Goal: Task Accomplishment & Management: Manage account settings

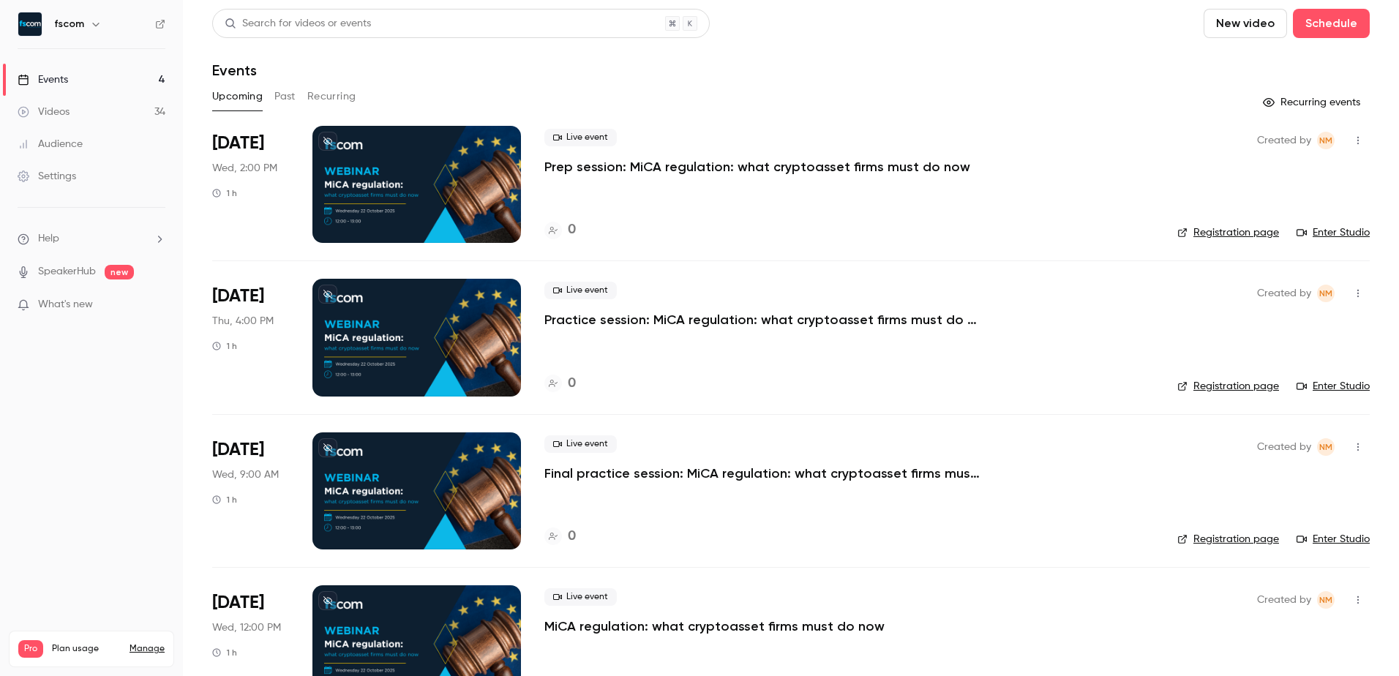
click at [484, 189] on div at bounding box center [416, 184] width 209 height 117
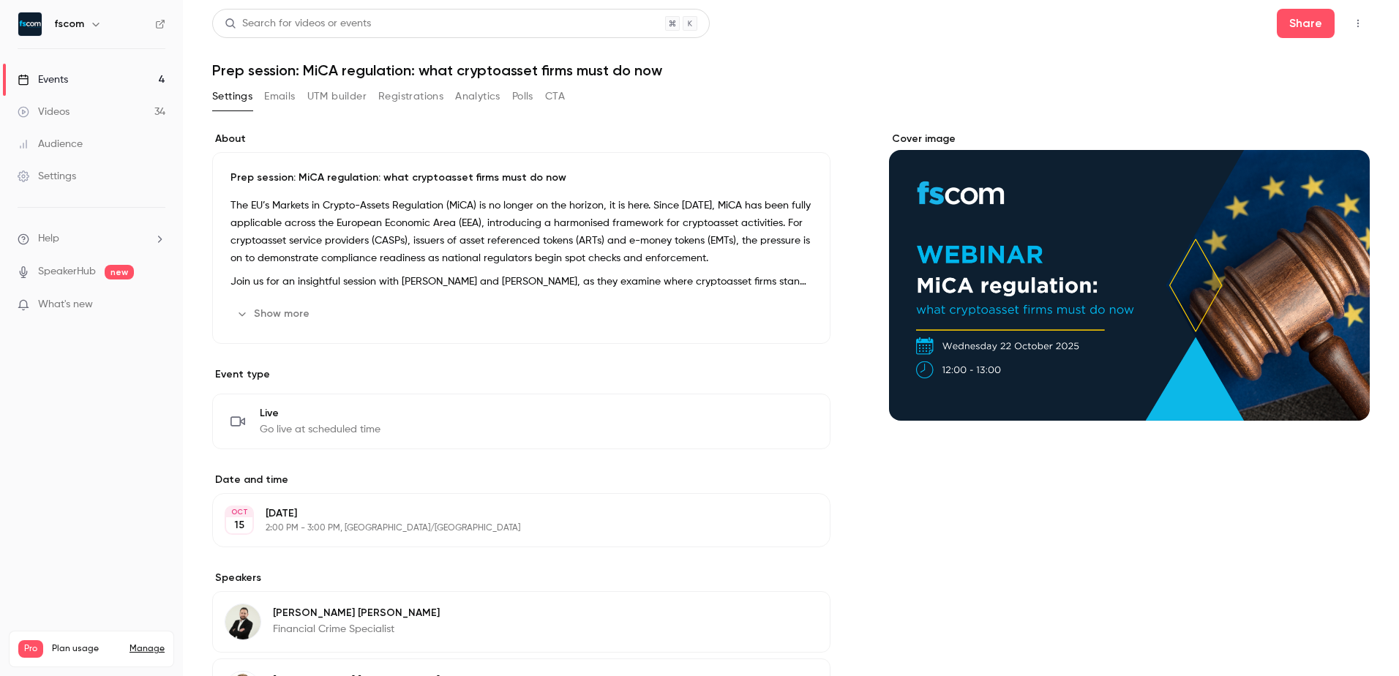
click at [1352, 27] on icon "button" at bounding box center [1358, 23] width 12 height 10
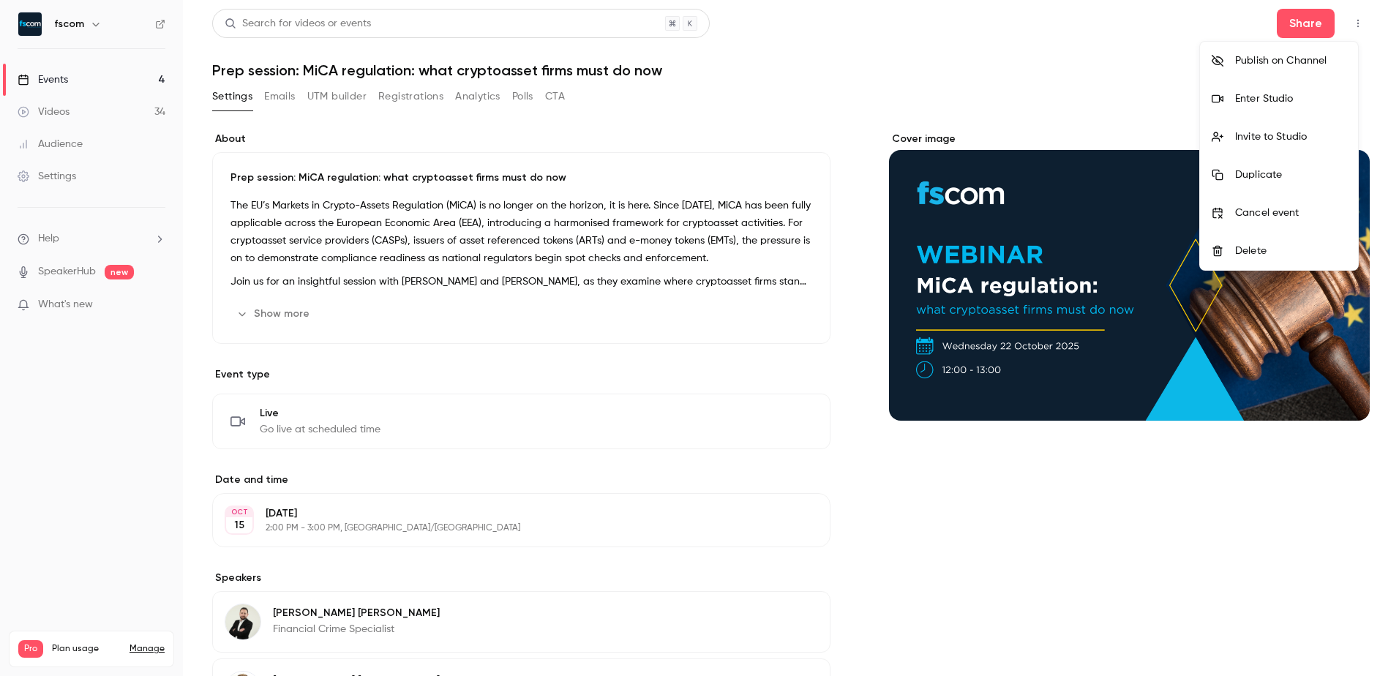
click at [1255, 91] on li "Enter Studio" at bounding box center [1279, 99] width 158 height 38
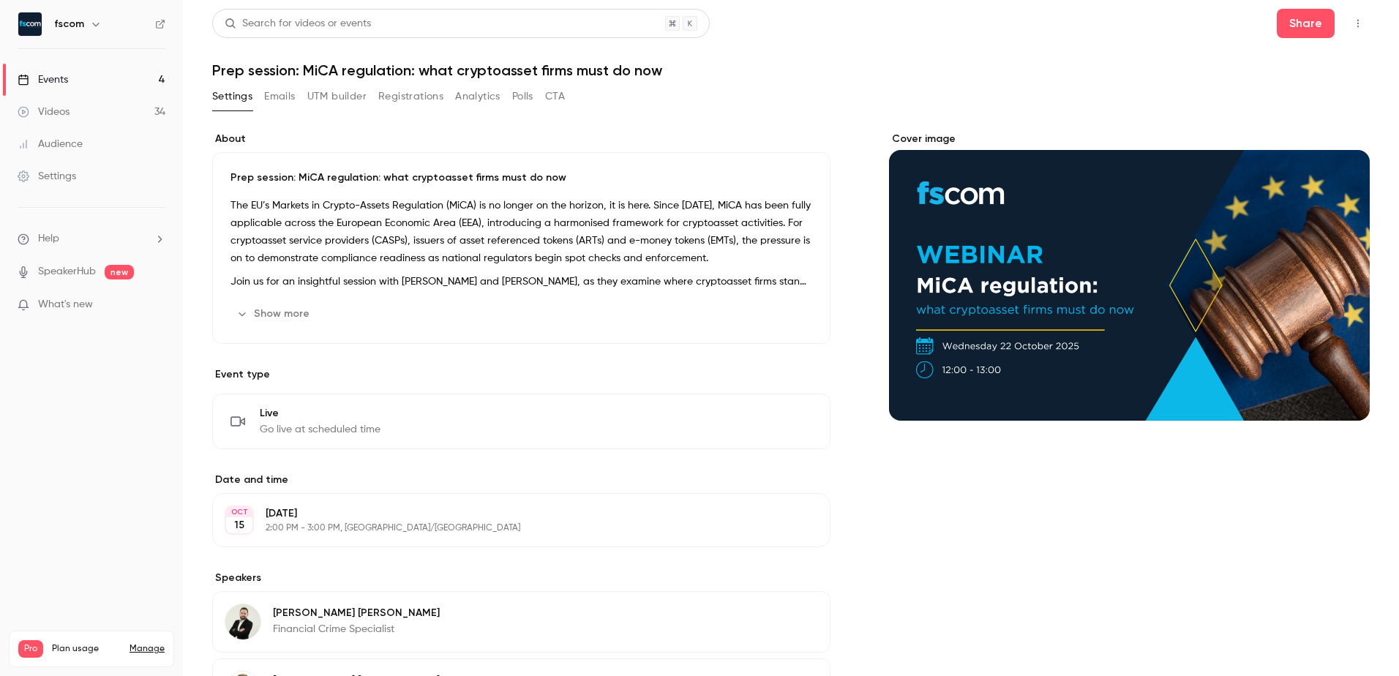
click at [157, 78] on link "Events 4" at bounding box center [91, 80] width 183 height 32
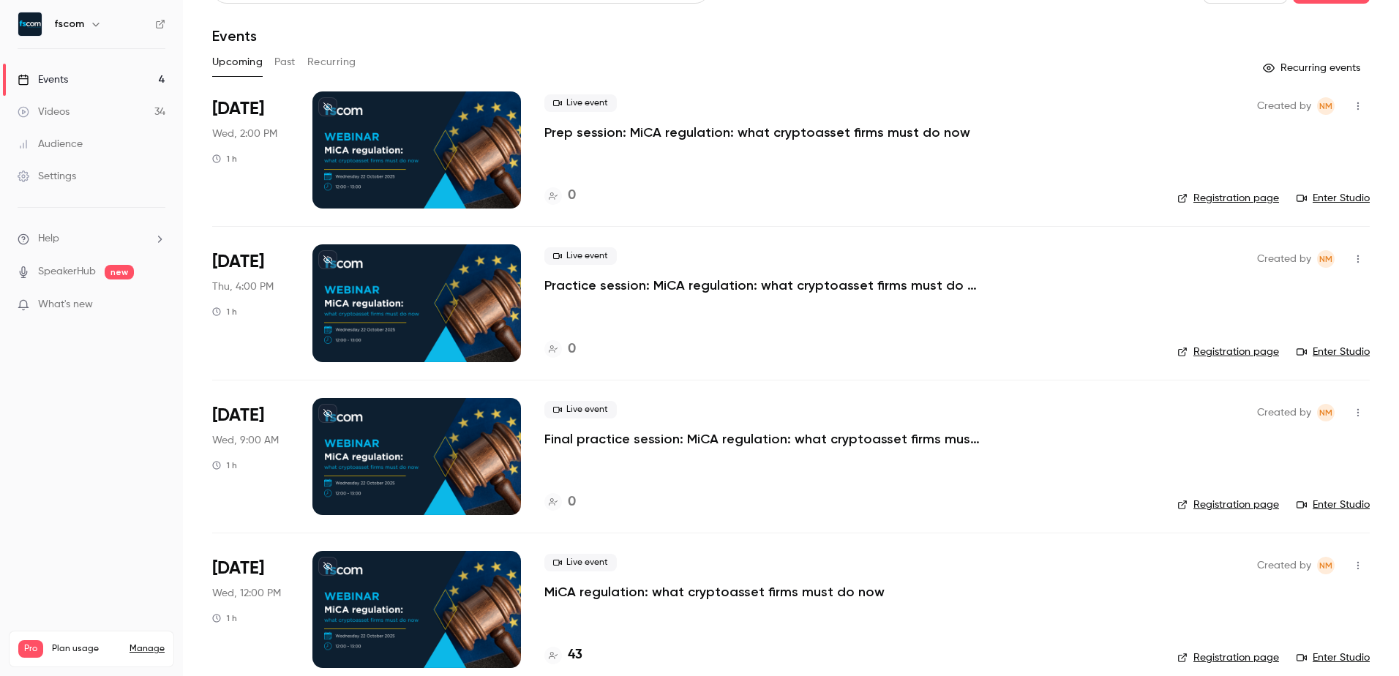
scroll to position [53, 0]
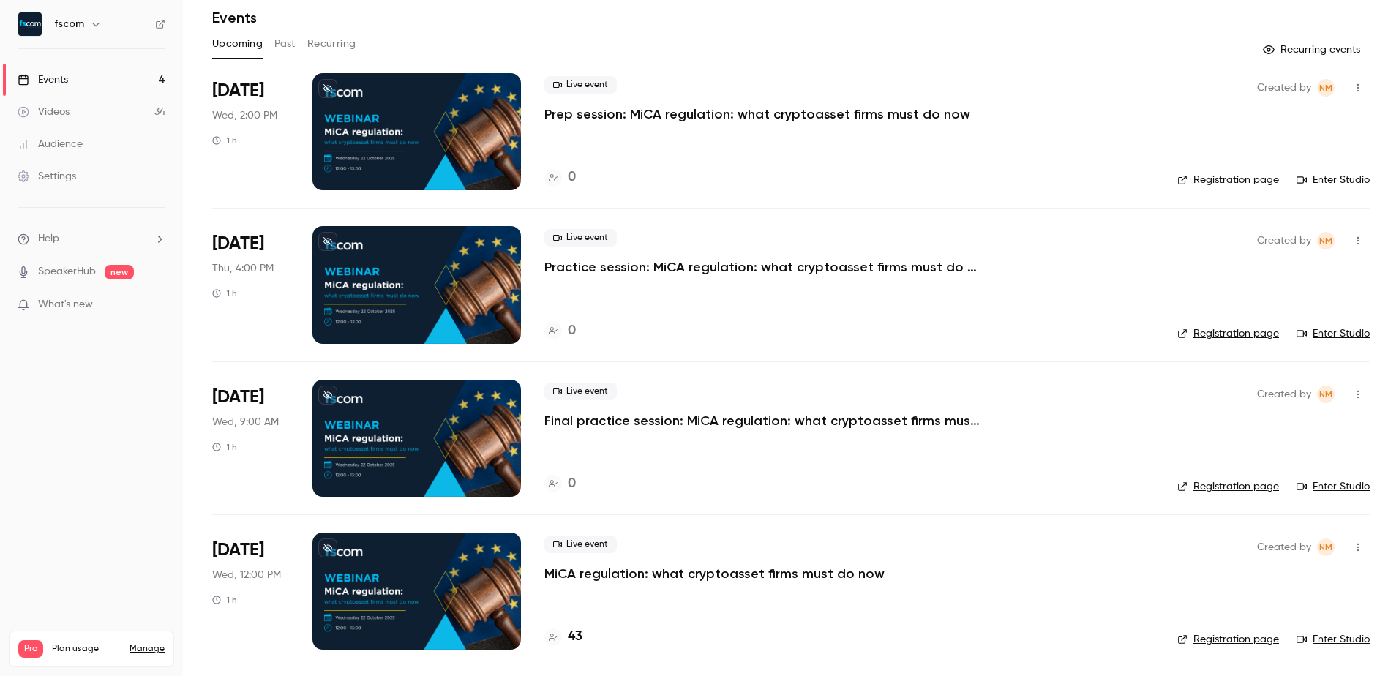
click at [484, 641] on div at bounding box center [416, 591] width 209 height 117
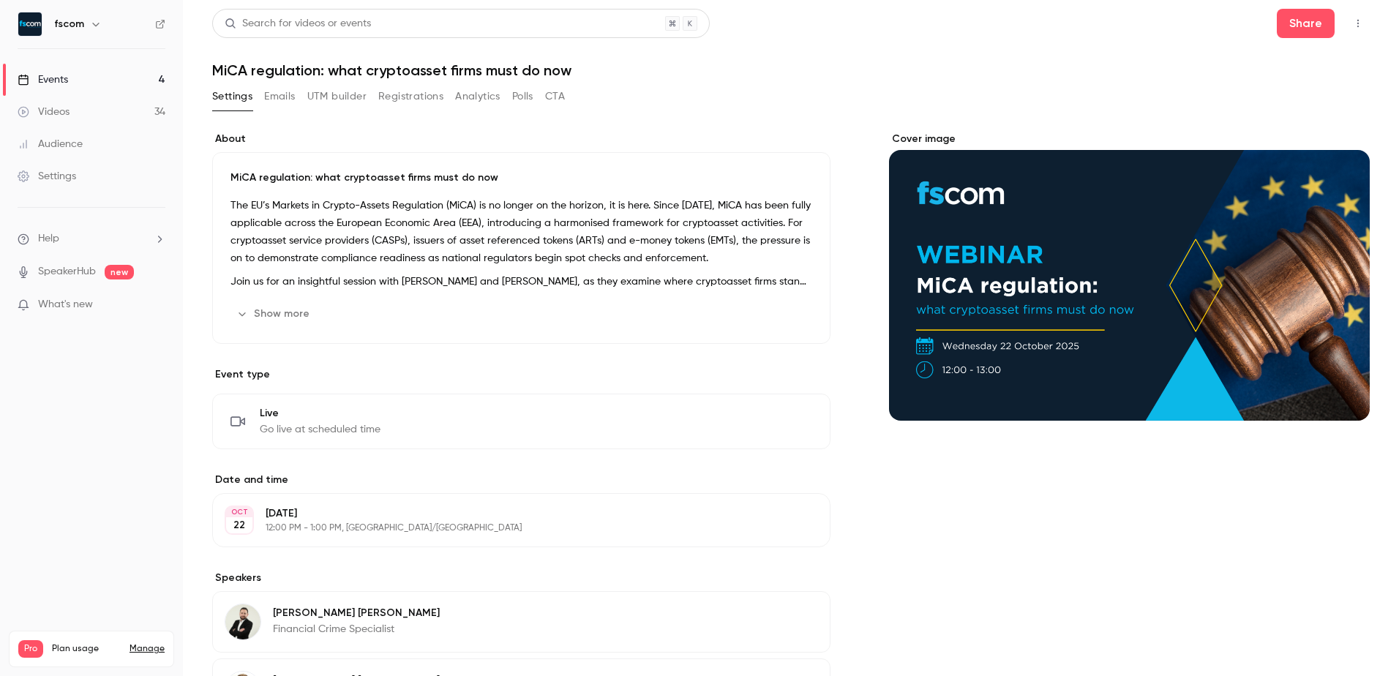
click at [420, 101] on button "Registrations" at bounding box center [410, 96] width 65 height 23
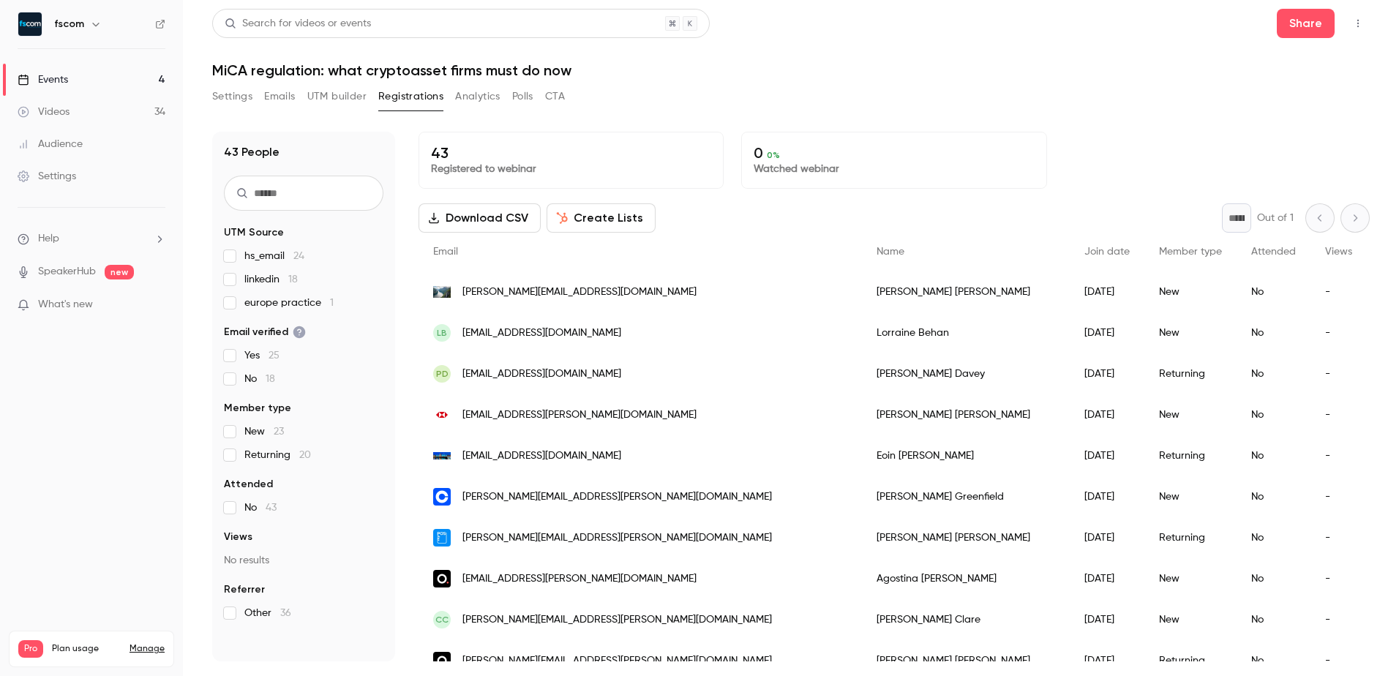
click at [523, 213] on button "Download CSV" at bounding box center [479, 217] width 122 height 29
